Goal: Navigation & Orientation: Find specific page/section

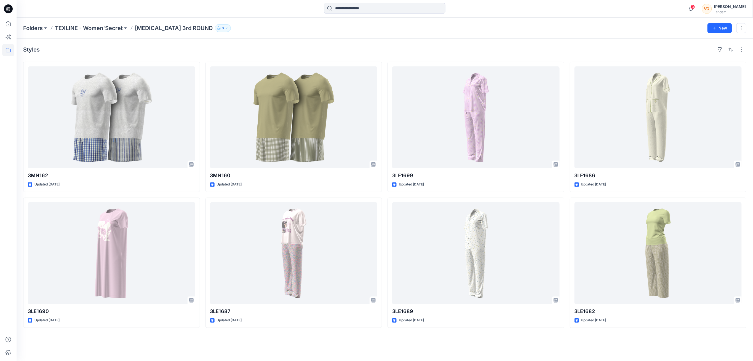
scroll to position [219, 0]
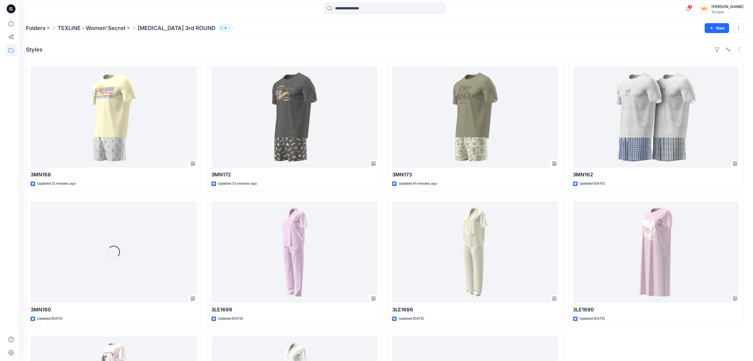
scroll to position [219, 0]
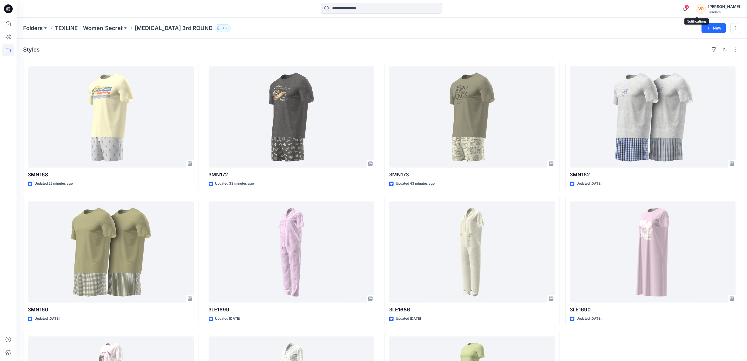
click at [689, 8] on span "3" at bounding box center [687, 7] width 4 height 4
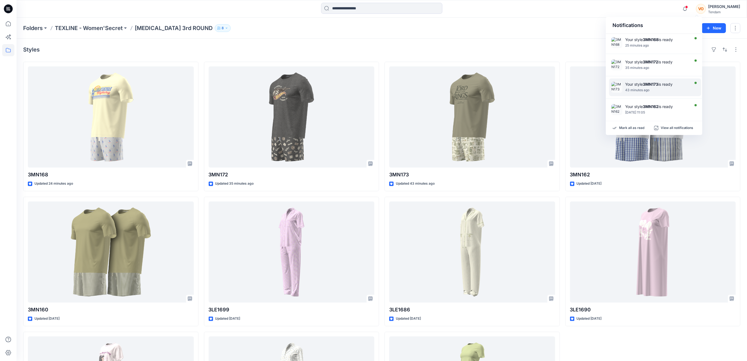
click at [682, 87] on div at bounding box center [656, 87] width 63 height 1
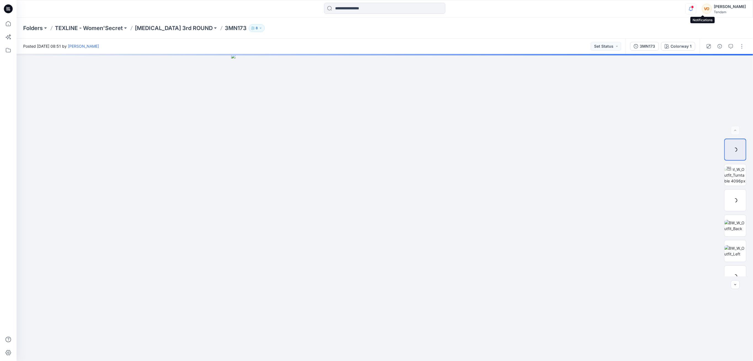
click at [696, 7] on icon "button" at bounding box center [690, 8] width 10 height 11
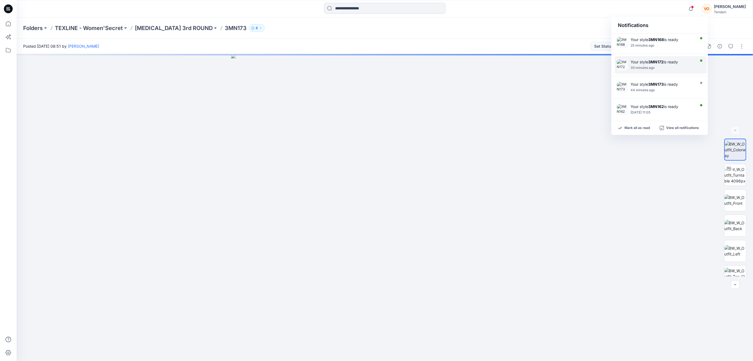
click at [674, 59] on div "Your style 3MN172 is ready 35 minutes ago" at bounding box center [661, 65] width 92 height 18
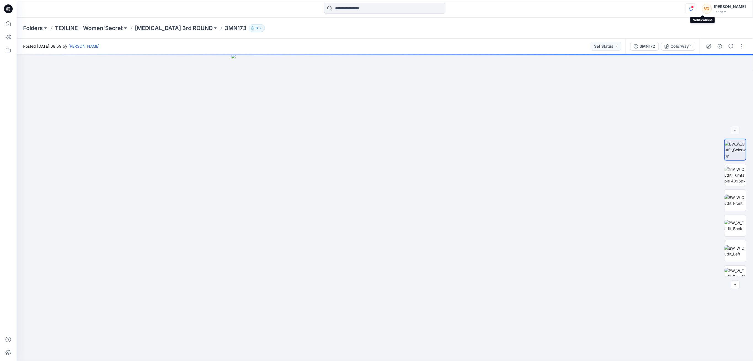
click at [696, 10] on icon "button" at bounding box center [690, 8] width 10 height 11
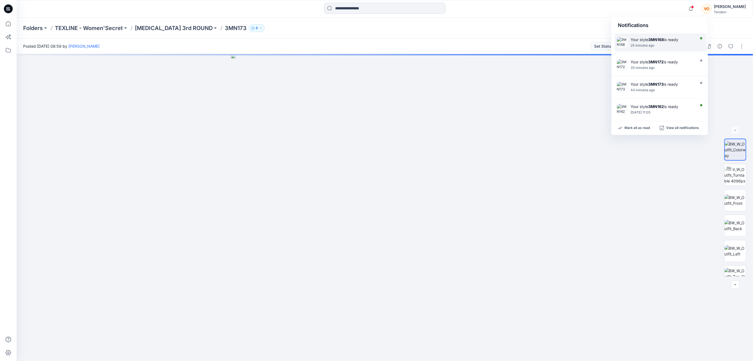
click at [658, 43] on div "Your style 3MN168 is ready 25 minutes ago" at bounding box center [664, 42] width 66 height 11
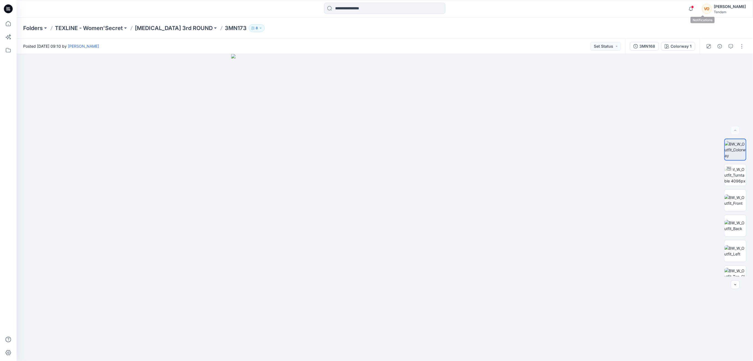
click at [694, 6] on span at bounding box center [692, 7] width 3 height 3
